Goal: Transaction & Acquisition: Purchase product/service

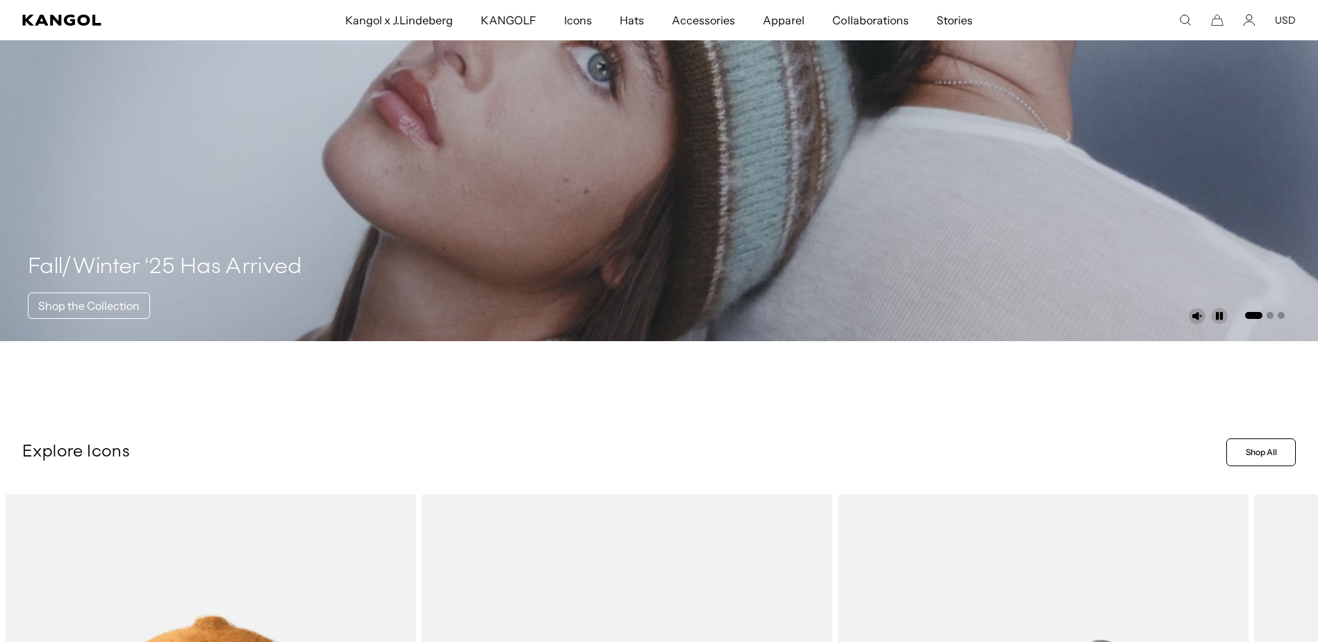
scroll to position [181, 0]
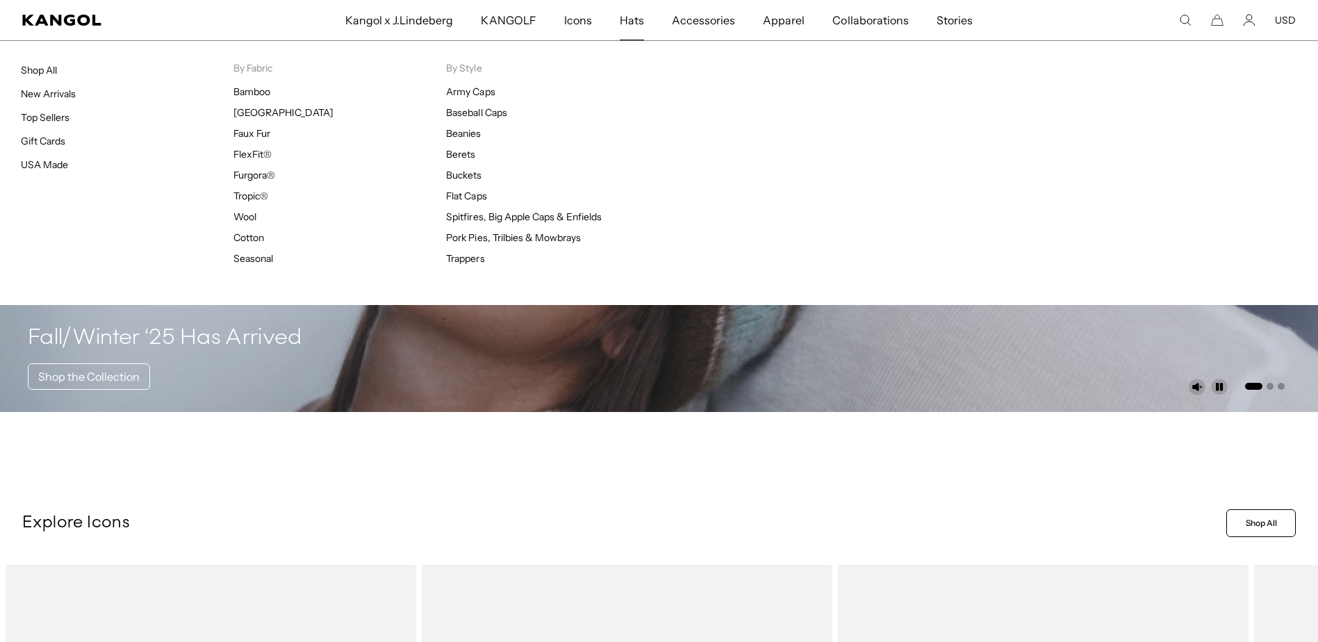
click at [635, 23] on span "Hats" at bounding box center [632, 20] width 24 height 40
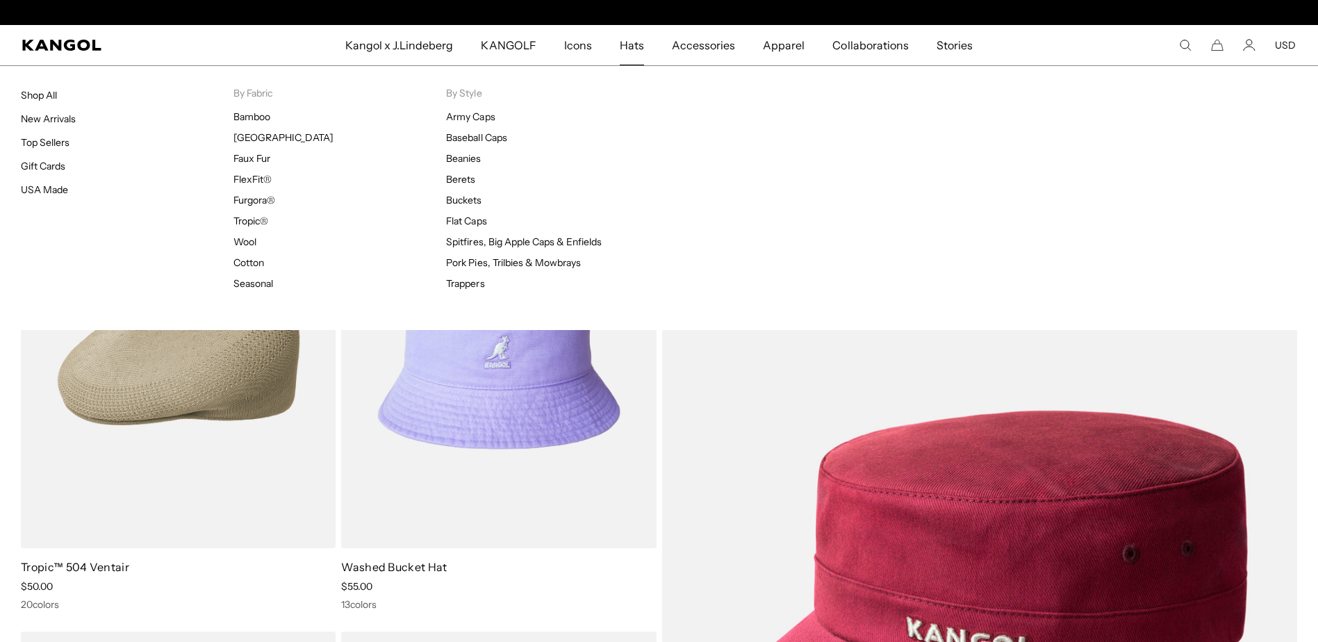
scroll to position [0, 286]
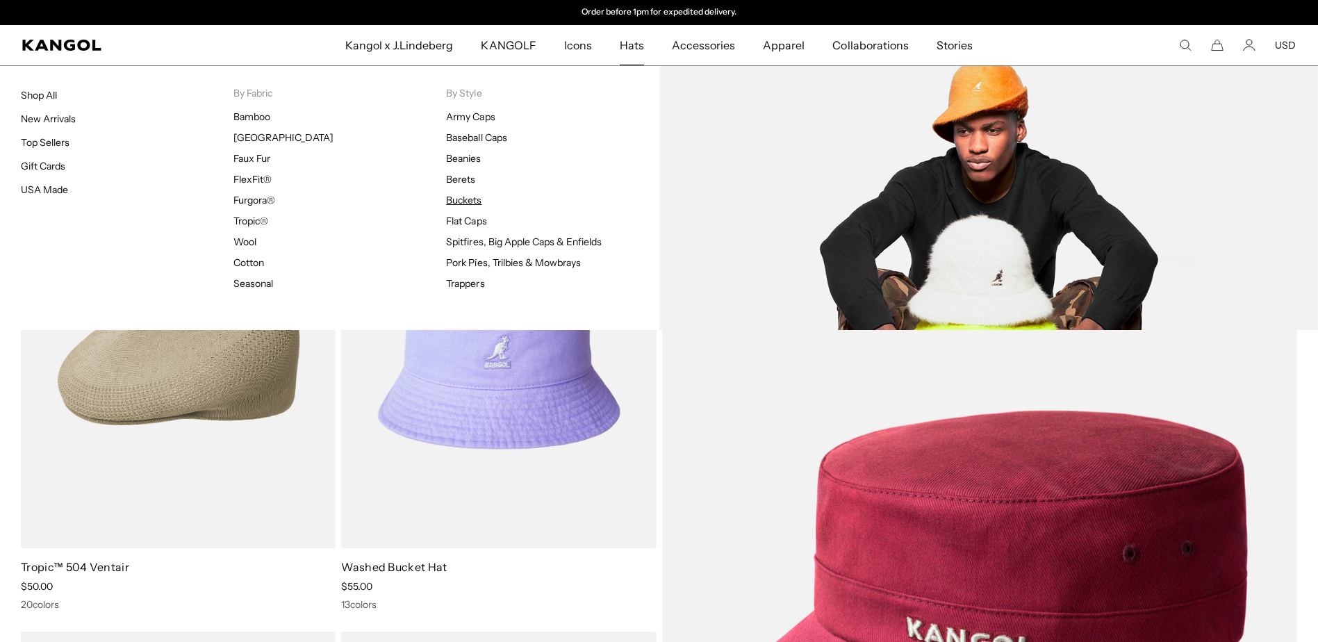
click at [473, 198] on link "Buckets" at bounding box center [463, 200] width 35 height 13
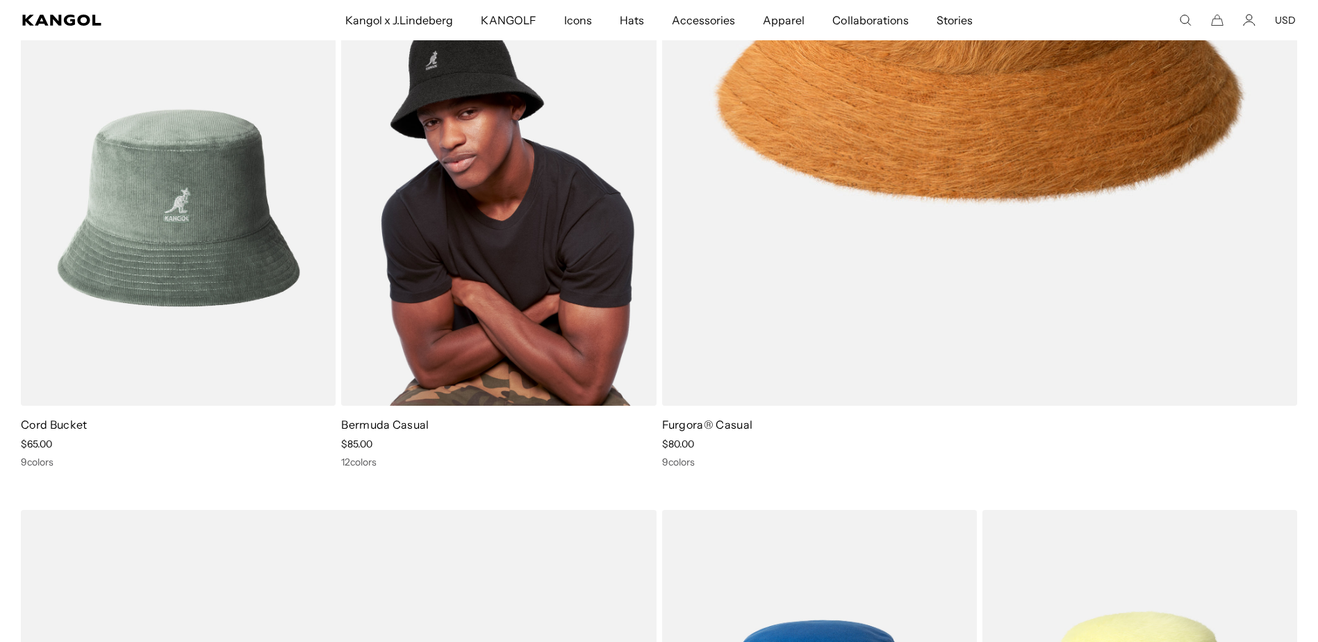
scroll to position [0, 286]
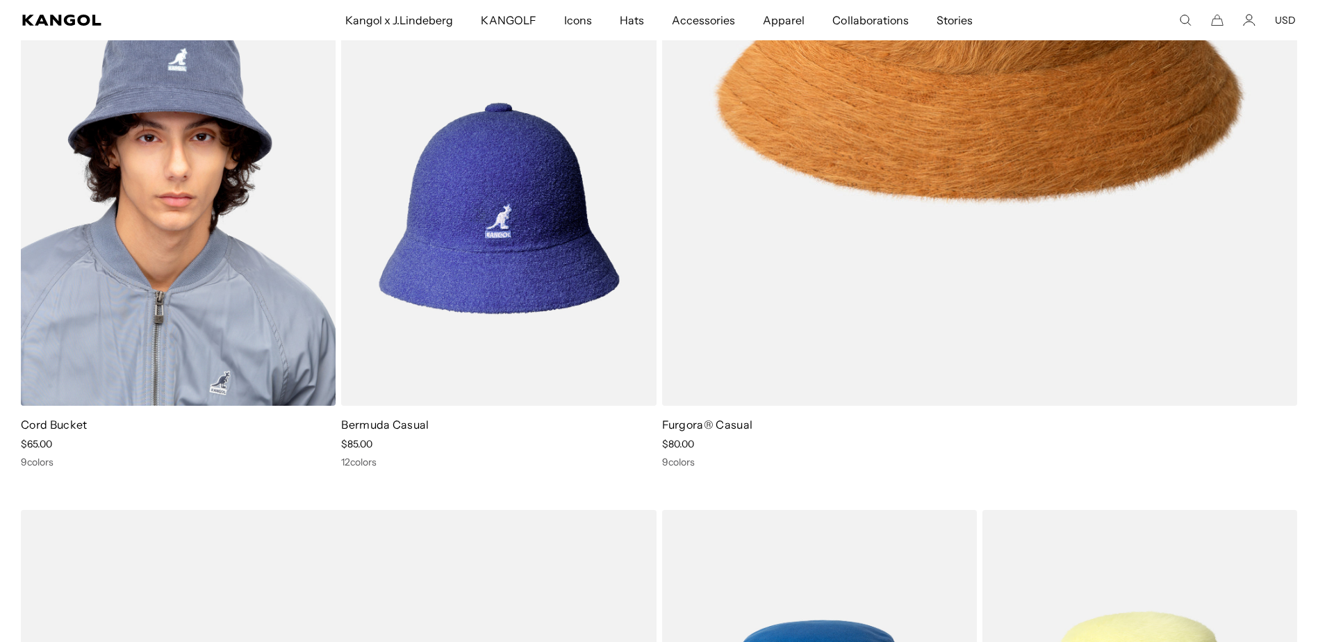
click at [231, 203] on img at bounding box center [178, 207] width 315 height 395
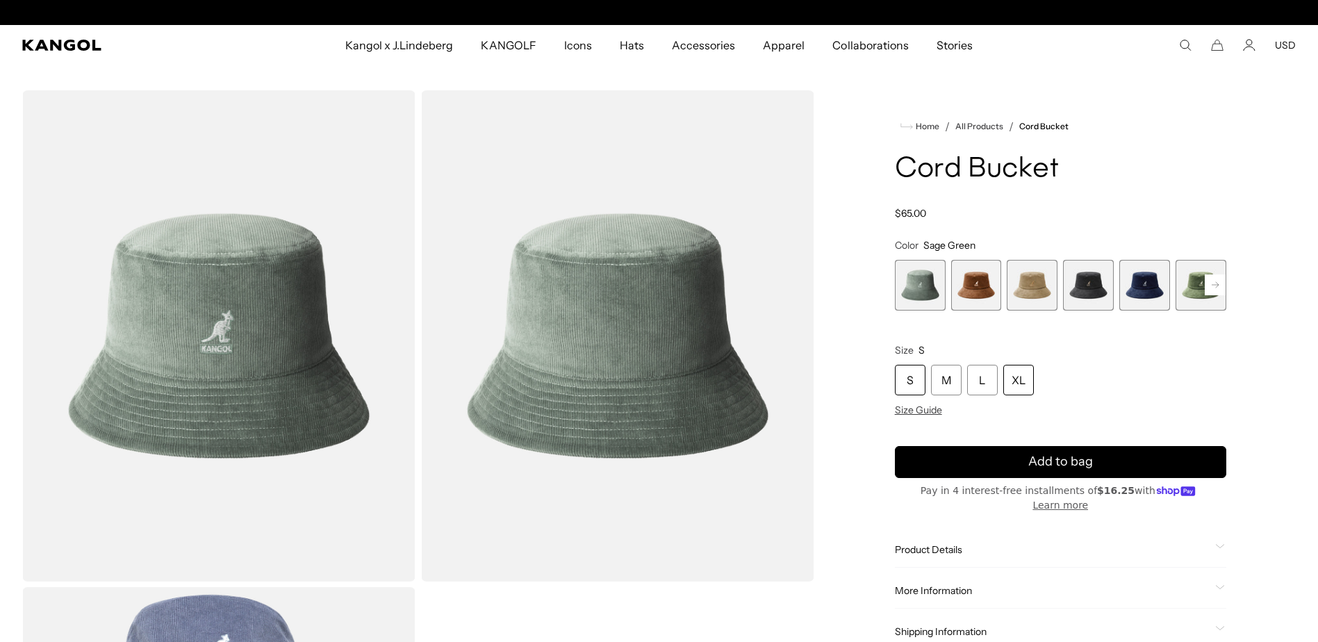
scroll to position [0, 286]
click at [1022, 383] on div "XL" at bounding box center [1018, 380] width 31 height 31
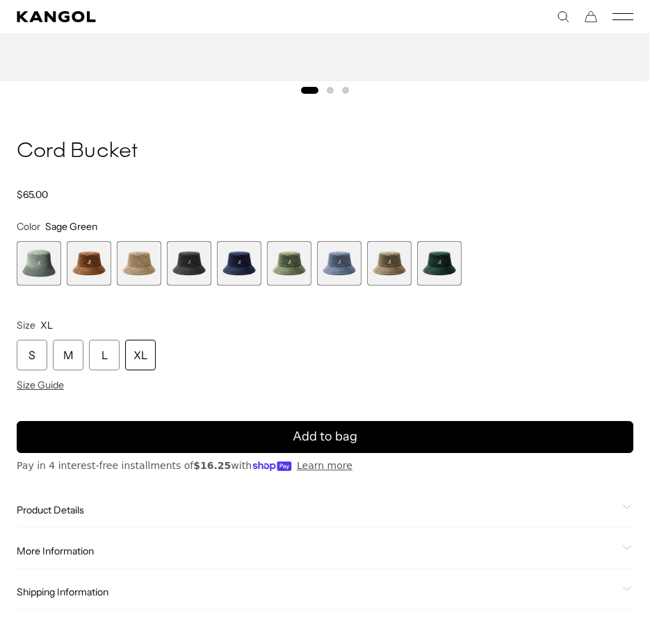
scroll to position [0, 286]
click at [275, 261] on span "6 of 9" at bounding box center [289, 263] width 44 height 44
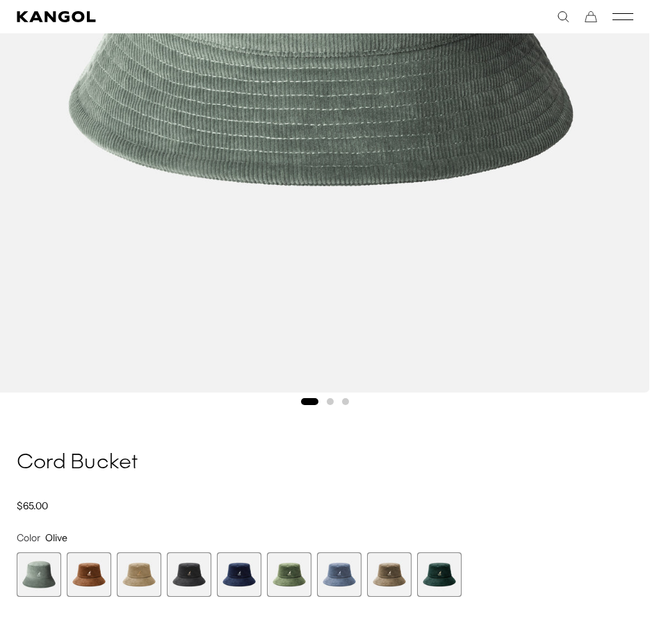
click at [27, 567] on span "1 of 9" at bounding box center [39, 574] width 44 height 44
click at [29, 569] on span "1 of 9" at bounding box center [39, 574] width 44 height 44
click at [284, 575] on span "6 of 9" at bounding box center [289, 574] width 44 height 44
click at [293, 567] on span "6 of 9" at bounding box center [289, 574] width 44 height 44
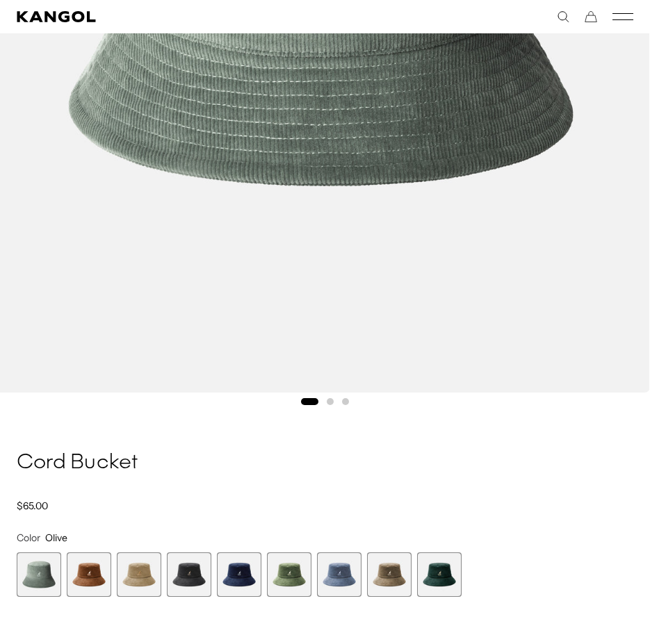
scroll to position [0, 286]
click at [443, 572] on span "9 of 9" at bounding box center [439, 574] width 44 height 44
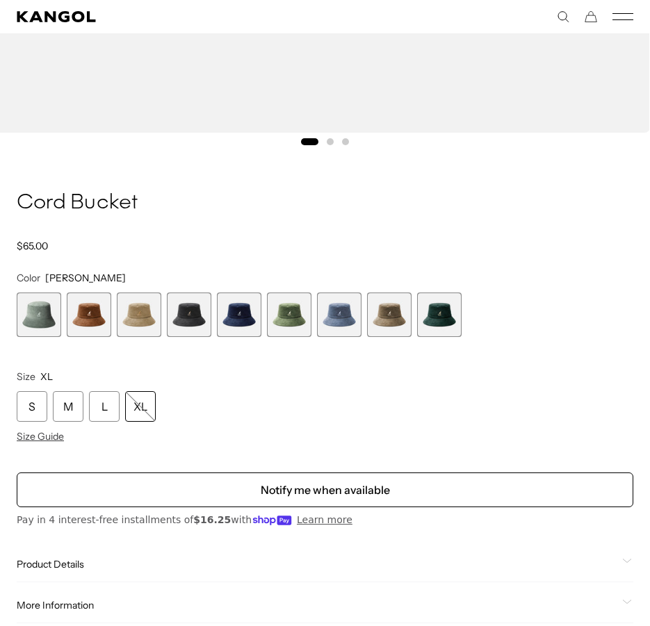
scroll to position [0, 286]
click at [101, 407] on div "L" at bounding box center [104, 406] width 31 height 31
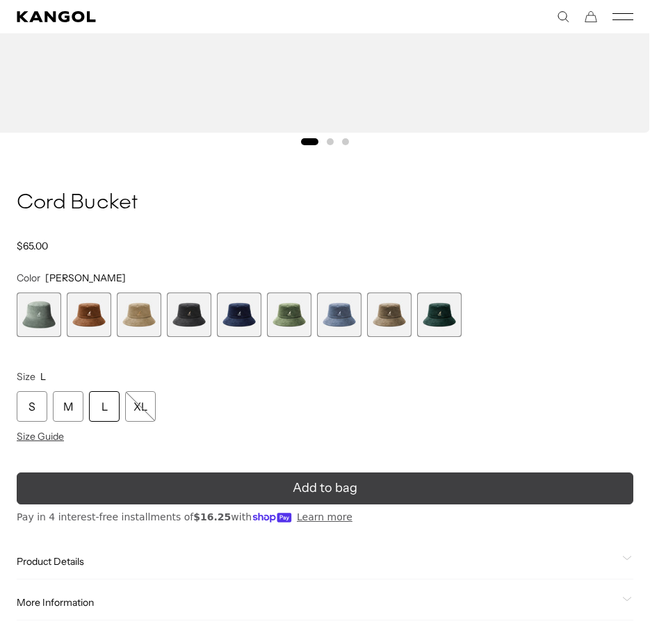
click at [341, 484] on span "Add to bag" at bounding box center [325, 488] width 65 height 19
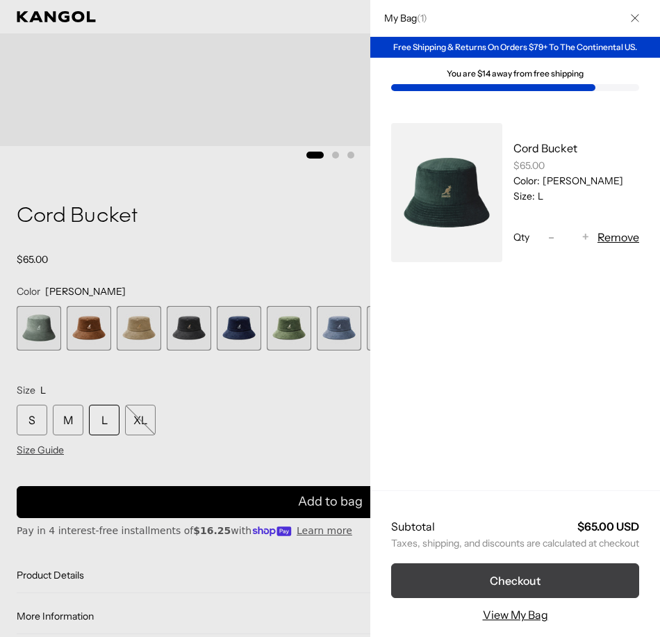
click at [566, 577] on button "Checkout" at bounding box center [515, 580] width 248 height 35
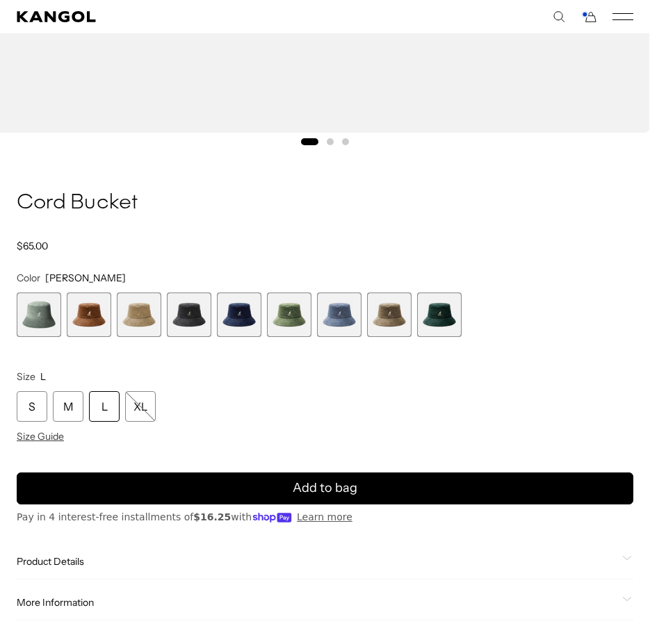
scroll to position [0, 286]
